Goal: Navigation & Orientation: Find specific page/section

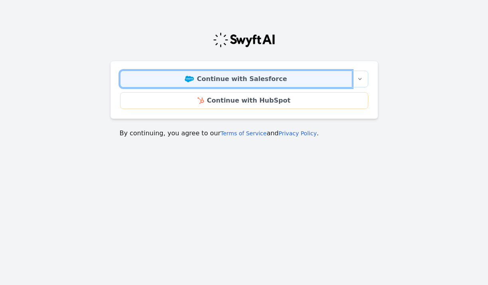
click at [278, 79] on link "Continue with Salesforce" at bounding box center [236, 79] width 232 height 17
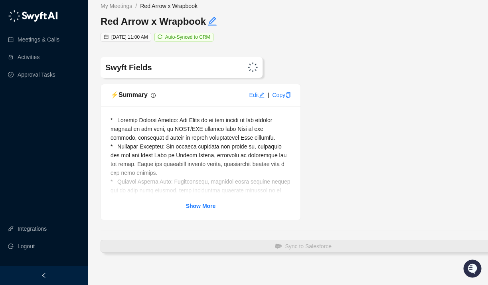
scroll to position [14, 0]
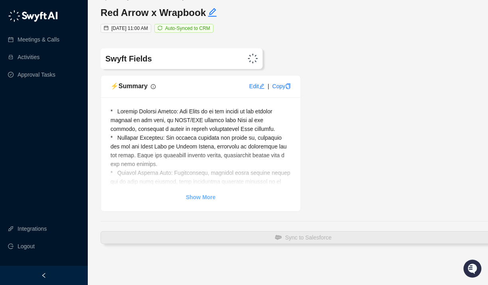
click at [201, 196] on strong "Show More" at bounding box center [201, 197] width 30 height 6
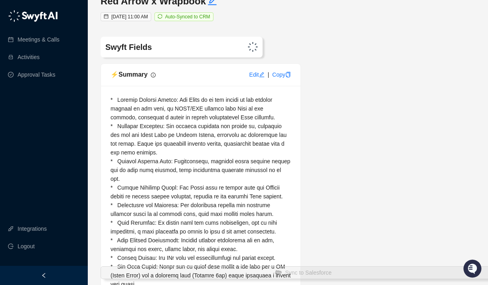
scroll to position [0, 0]
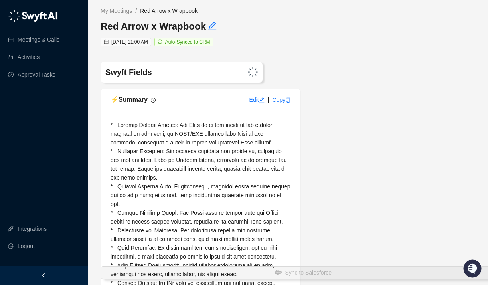
click at [255, 71] on img at bounding box center [253, 72] width 10 height 10
click at [59, 38] on link "Meetings & Calls" at bounding box center [39, 39] width 42 height 16
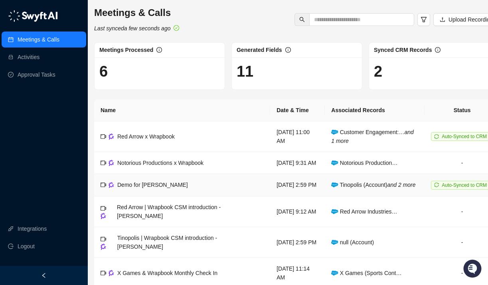
scroll to position [0, 6]
click at [456, 136] on span "Auto-Synced to CRM" at bounding box center [464, 137] width 45 height 6
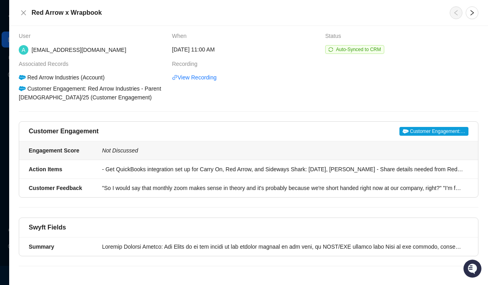
scroll to position [5, 0]
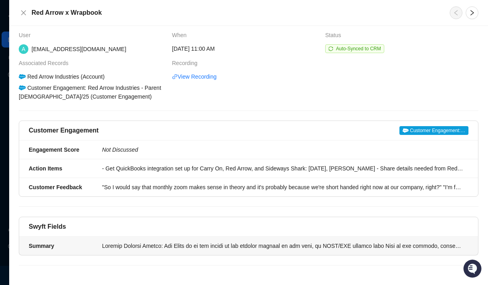
click at [299, 245] on div at bounding box center [282, 245] width 361 height 9
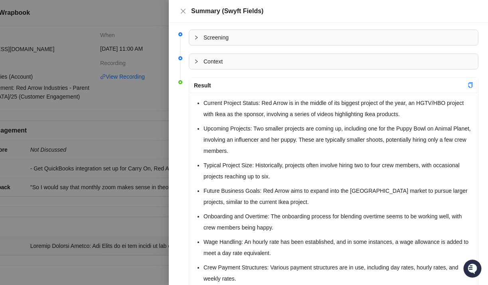
click at [250, 57] on span "Context" at bounding box center [338, 61] width 270 height 9
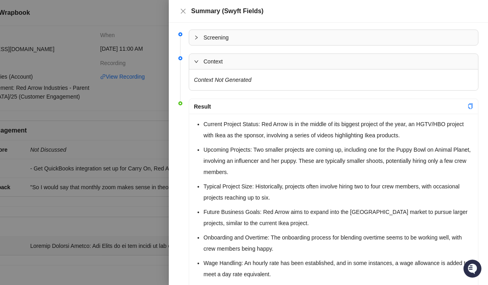
click at [250, 41] on span "Screening" at bounding box center [338, 37] width 270 height 9
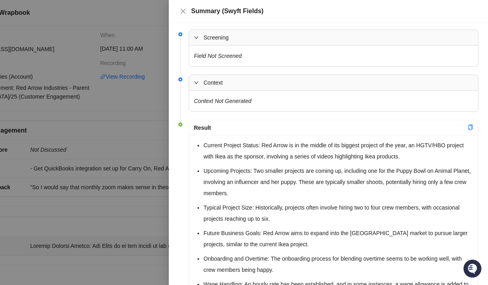
click at [141, 39] on div at bounding box center [244, 142] width 488 height 285
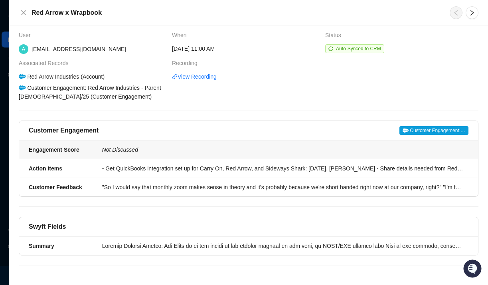
click at [396, 147] on div "Not Discussed" at bounding box center [283, 149] width 366 height 9
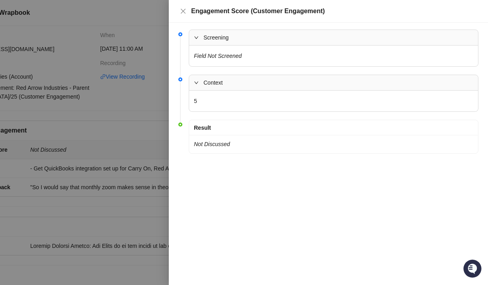
click at [198, 81] on icon "expanded" at bounding box center [196, 82] width 5 height 5
click at [198, 81] on icon "collapsed" at bounding box center [196, 82] width 5 height 5
click at [185, 12] on icon "close" at bounding box center [183, 11] width 6 height 6
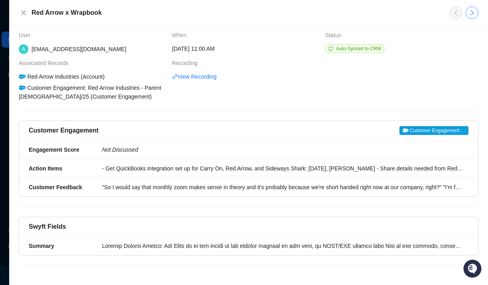
click at [473, 14] on icon "right" at bounding box center [471, 13] width 6 height 6
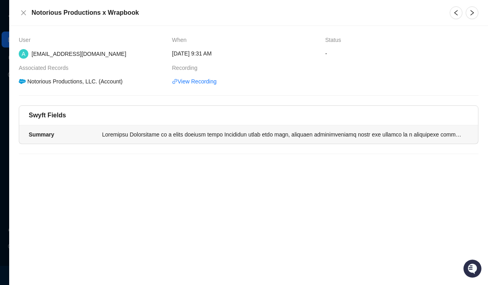
click at [341, 134] on div at bounding box center [282, 134] width 361 height 9
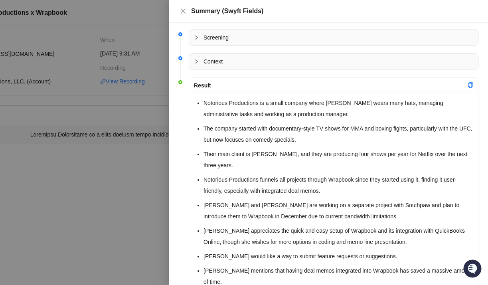
click at [317, 61] on span "Context" at bounding box center [338, 61] width 270 height 9
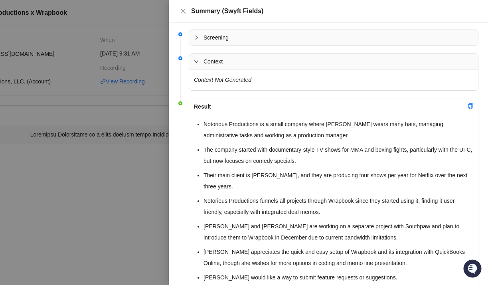
click at [317, 61] on span "Context" at bounding box center [338, 61] width 270 height 9
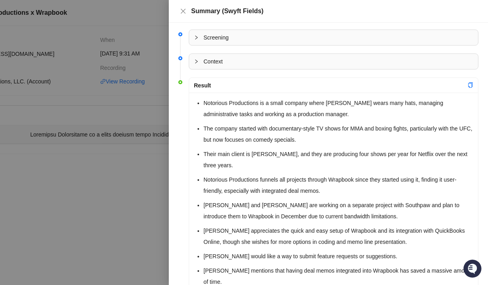
click at [316, 47] on li "Screening" at bounding box center [328, 44] width 300 height 24
click at [317, 37] on span "Screening" at bounding box center [338, 37] width 270 height 9
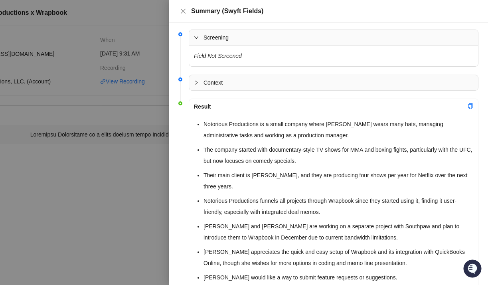
click at [317, 37] on span "Screening" at bounding box center [338, 37] width 270 height 9
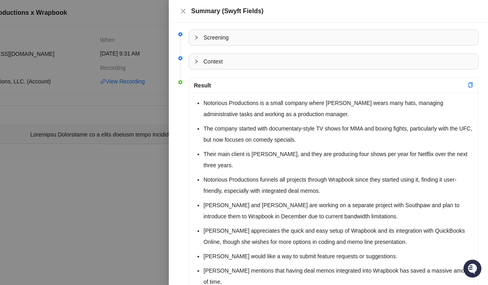
click at [98, 176] on div at bounding box center [244, 142] width 488 height 285
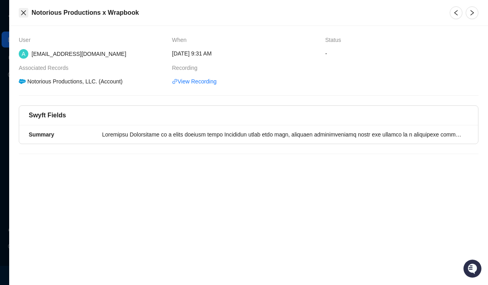
click at [24, 14] on icon "close" at bounding box center [23, 13] width 6 height 6
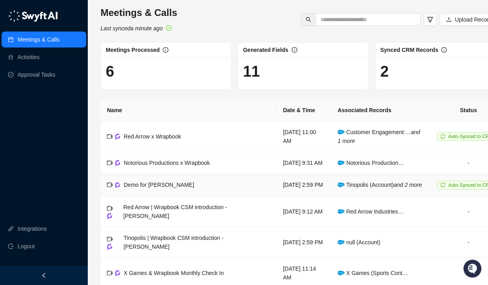
scroll to position [0, 6]
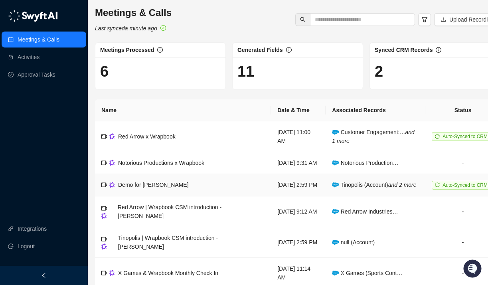
click at [461, 188] on span "Auto-Synced to CRM" at bounding box center [464, 185] width 45 height 6
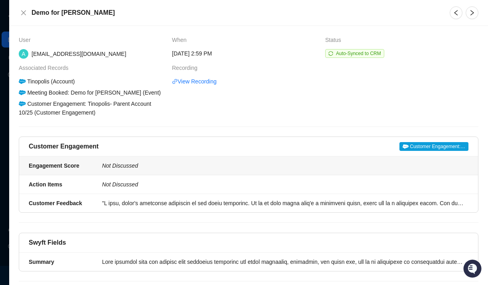
click at [209, 168] on div "Not Discussed" at bounding box center [283, 165] width 366 height 9
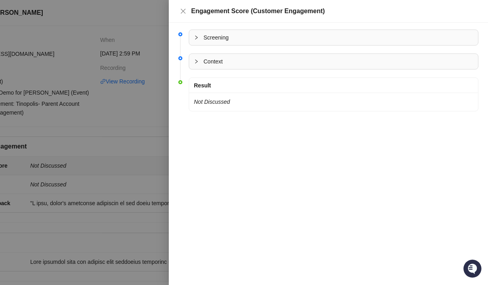
click at [249, 61] on span "Context" at bounding box center [338, 61] width 270 height 9
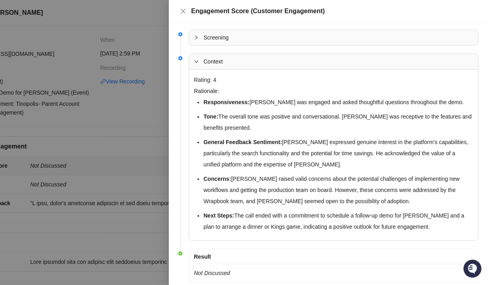
click at [229, 61] on span "Context" at bounding box center [338, 61] width 270 height 9
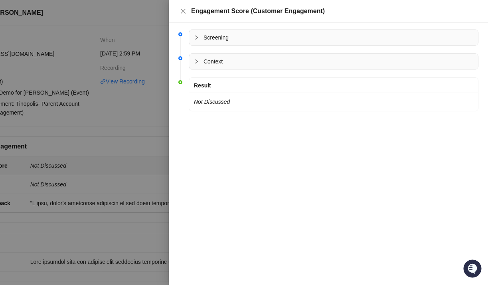
click at [229, 40] on span "Screening" at bounding box center [338, 37] width 270 height 9
click at [186, 11] on icon "close" at bounding box center [183, 11] width 6 height 6
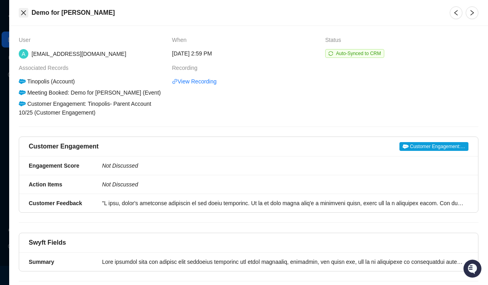
click at [26, 16] on icon "close" at bounding box center [23, 13] width 6 height 6
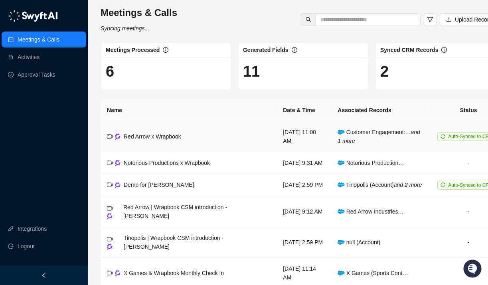
click at [238, 143] on td "Red Arrow x Wrapbook" at bounding box center [188, 136] width 176 height 31
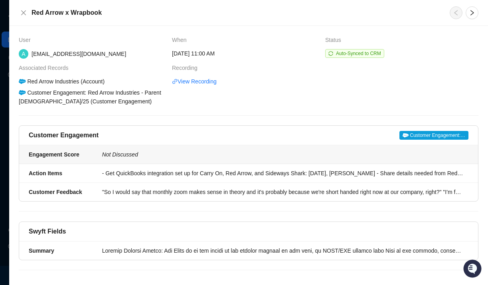
click at [209, 151] on div "Not Discussed" at bounding box center [283, 154] width 366 height 9
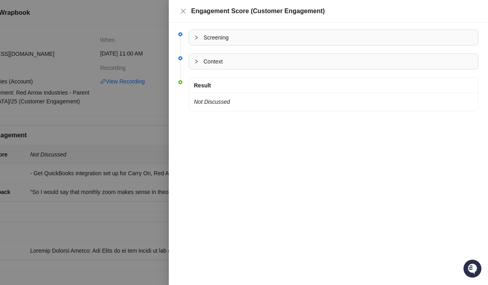
click at [236, 65] on span "Context" at bounding box center [338, 61] width 270 height 9
click at [216, 36] on span "Screening" at bounding box center [338, 37] width 270 height 9
click at [130, 53] on div at bounding box center [244, 142] width 488 height 285
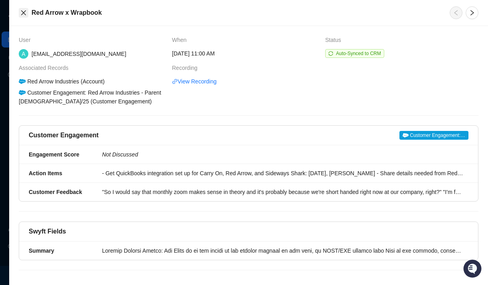
click at [23, 11] on icon "close" at bounding box center [23, 13] width 6 height 6
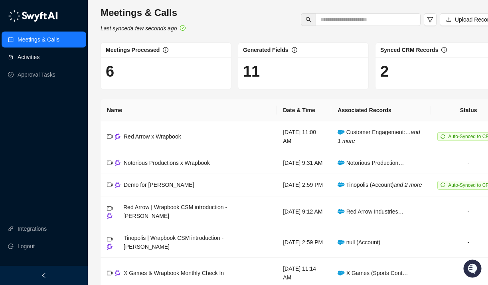
click at [39, 59] on link "Activities" at bounding box center [29, 57] width 22 height 16
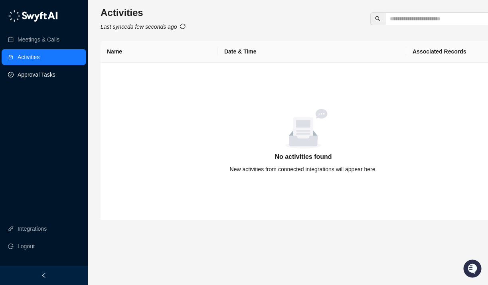
click at [54, 75] on link "Approval Tasks" at bounding box center [37, 75] width 38 height 16
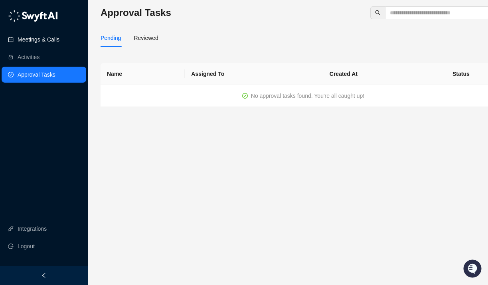
click at [59, 40] on link "Meetings & Calls" at bounding box center [39, 39] width 42 height 16
